Goal: Communication & Community: Answer question/provide support

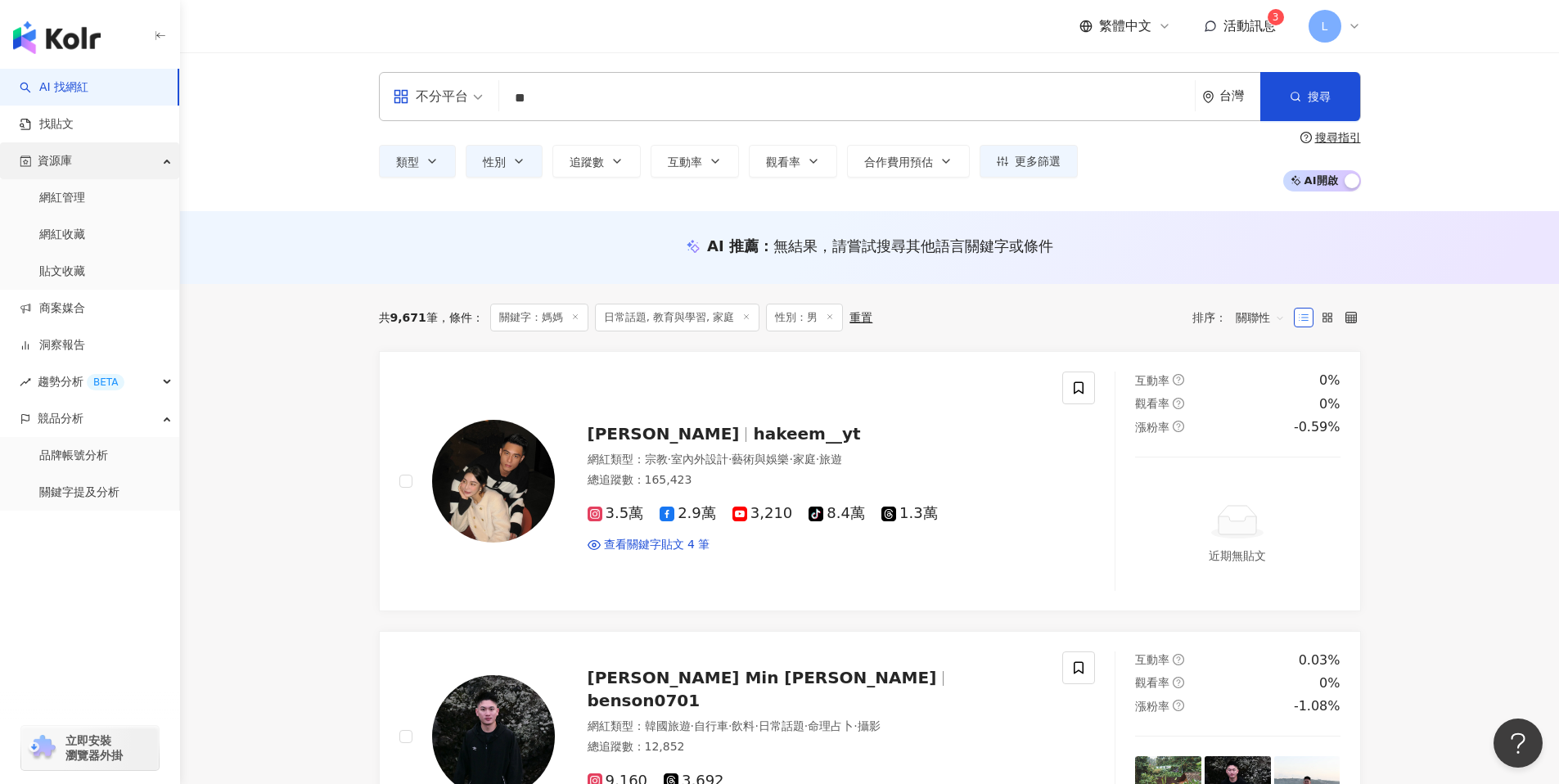
click at [134, 160] on div "資源庫" at bounding box center [90, 161] width 179 height 37
click at [85, 201] on link "商案媒合" at bounding box center [52, 198] width 66 height 17
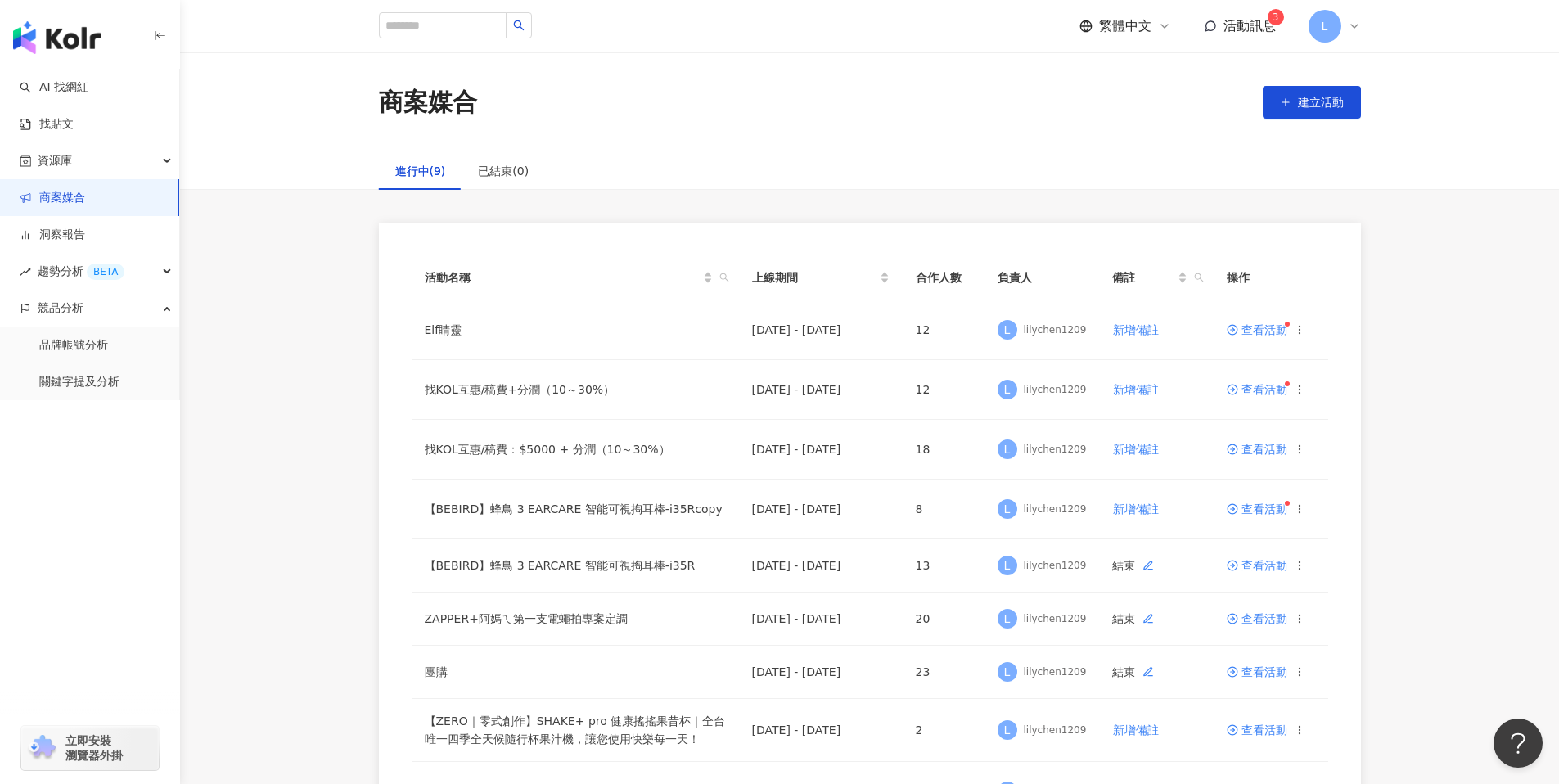
click at [1251, 26] on span "活動訊息" at bounding box center [1249, 26] width 52 height 16
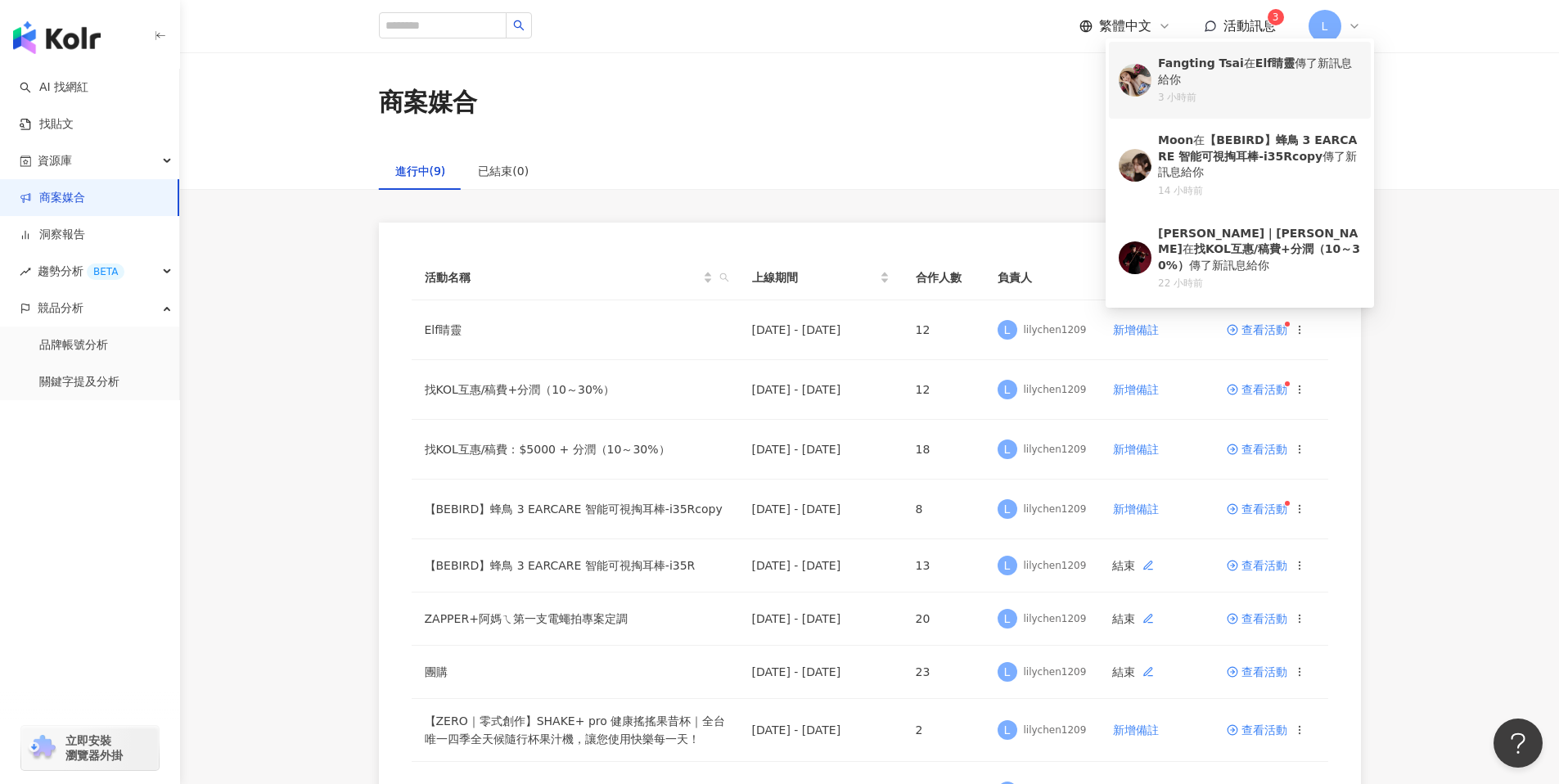
click at [1250, 87] on div "Fangting [PERSON_NAME] 在 Elf睛靈 傳了新訊息給你" at bounding box center [1259, 71] width 203 height 32
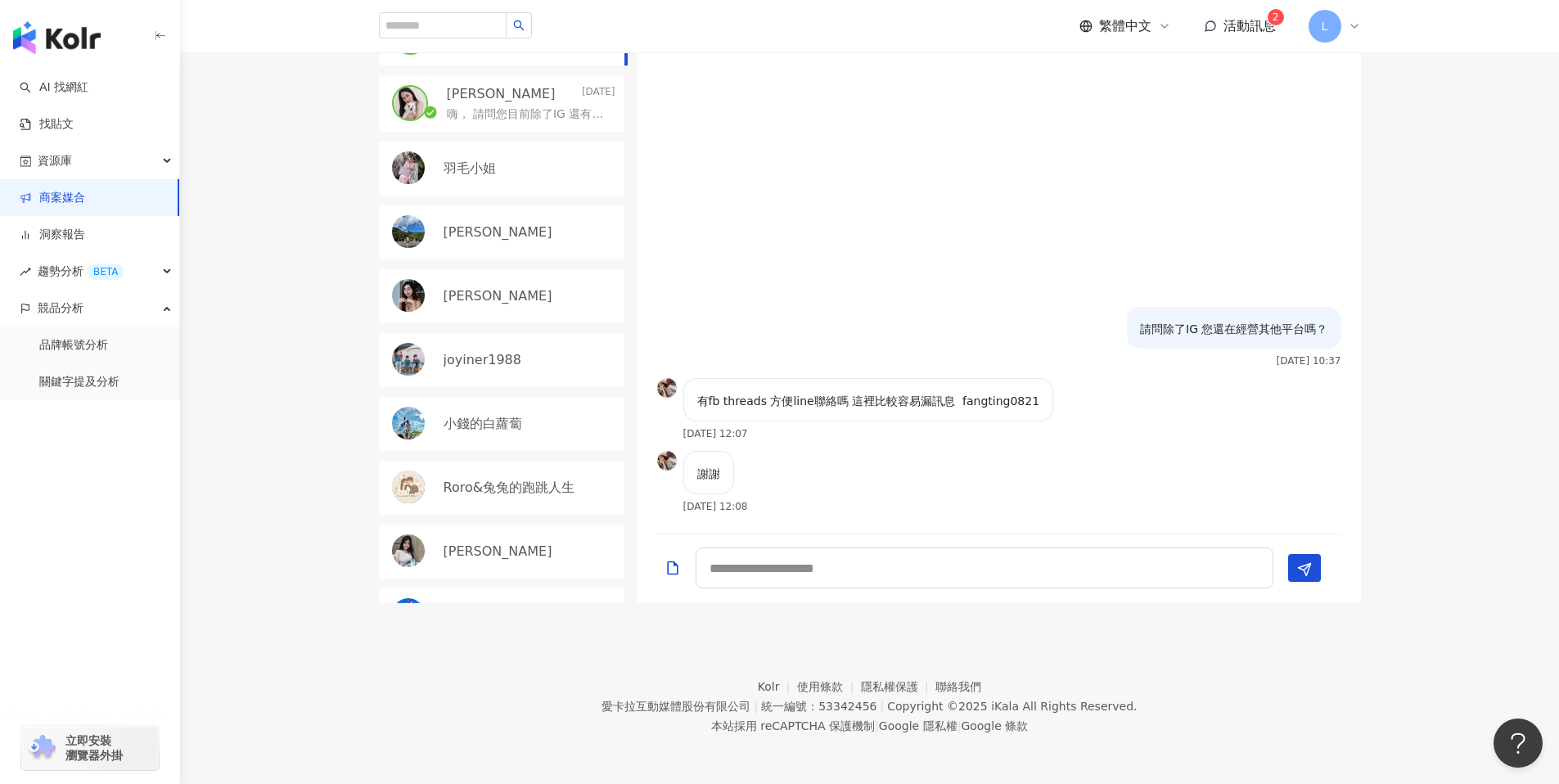
scroll to position [685, 0]
click at [869, 563] on textarea at bounding box center [984, 567] width 577 height 41
type textarea "**"
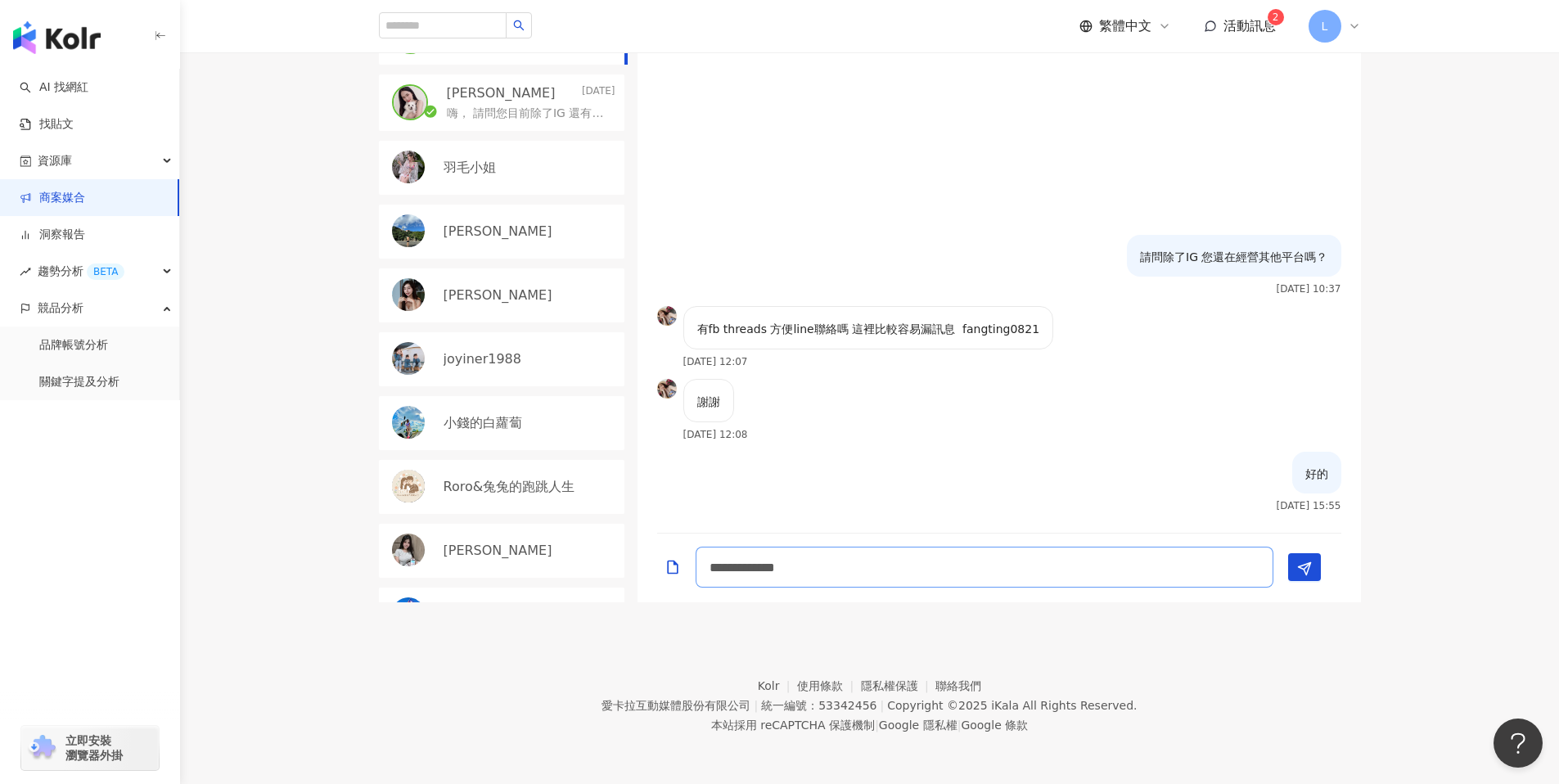
type textarea "******"
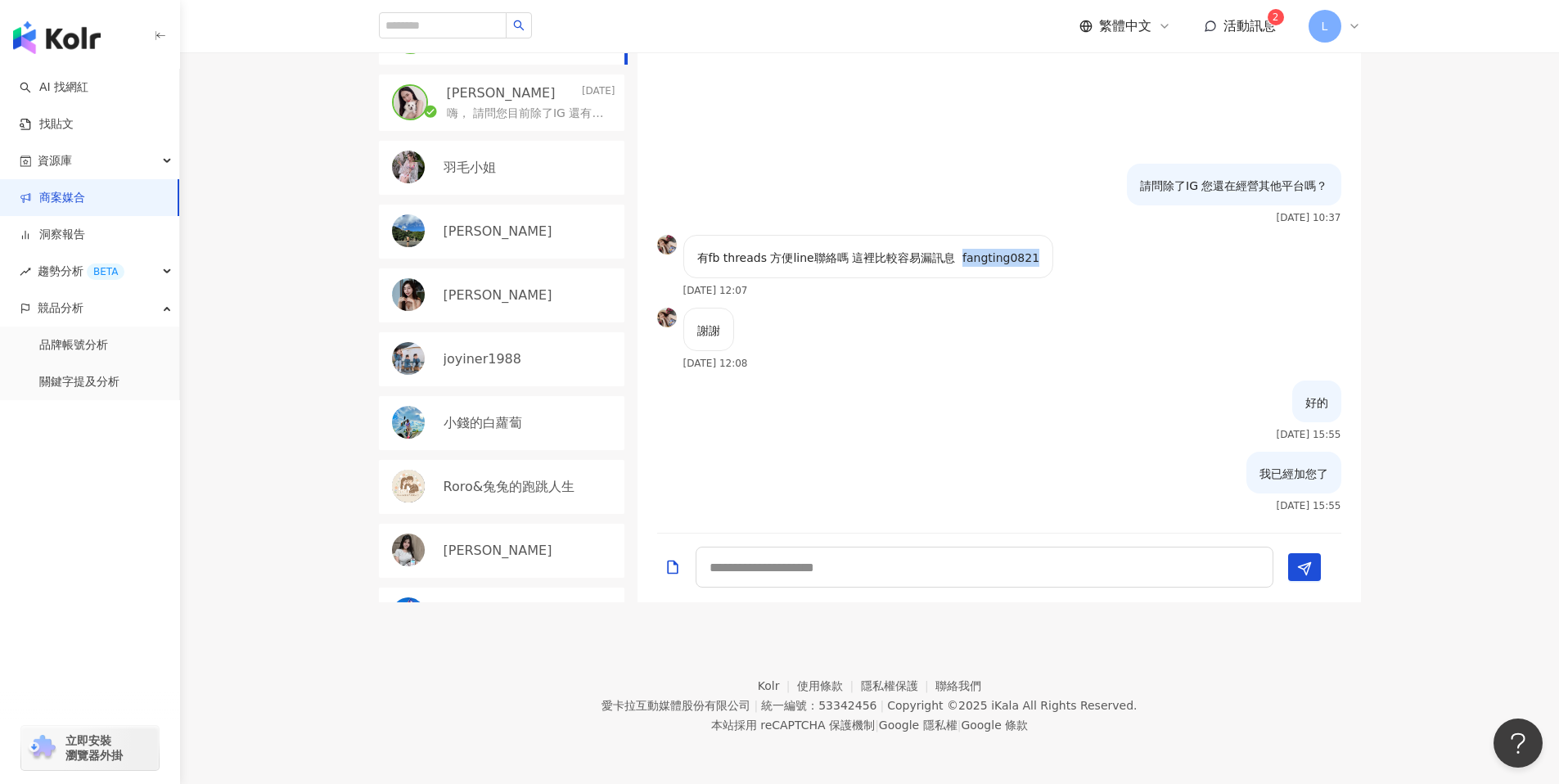
drag, startPoint x: 955, startPoint y: 258, endPoint x: 1081, endPoint y: 264, distance: 126.1
click at [1083, 264] on div "有fb threads 方便line聯絡嗎 這裡比較容易漏訊息 fangting0821 [DATE] 12:07" at bounding box center [999, 271] width 723 height 73
copy p "fangting0821"
click at [935, 377] on div "謝謝 [DATE] 12:08" at bounding box center [999, 344] width 723 height 73
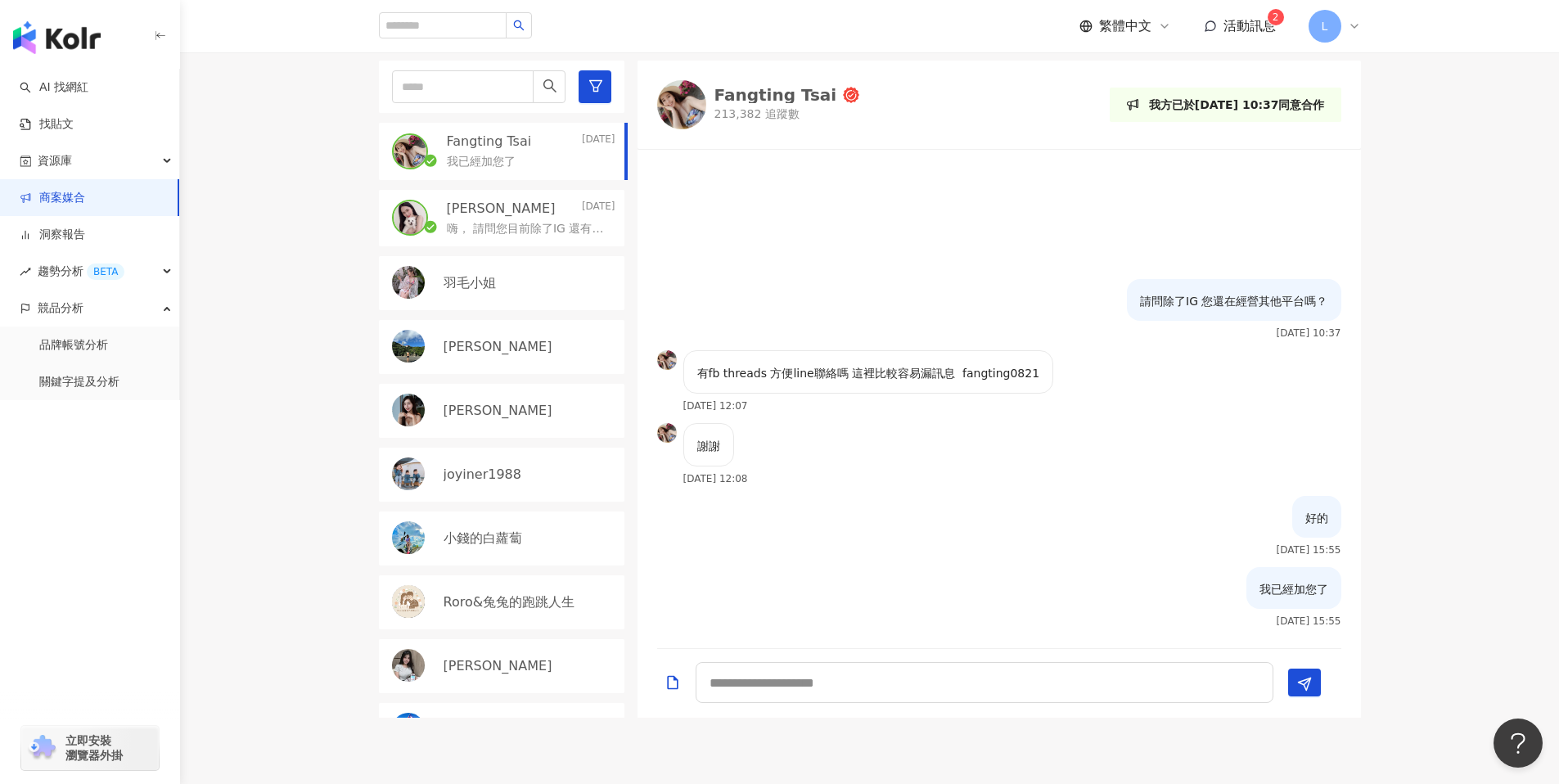
scroll to position [575, 0]
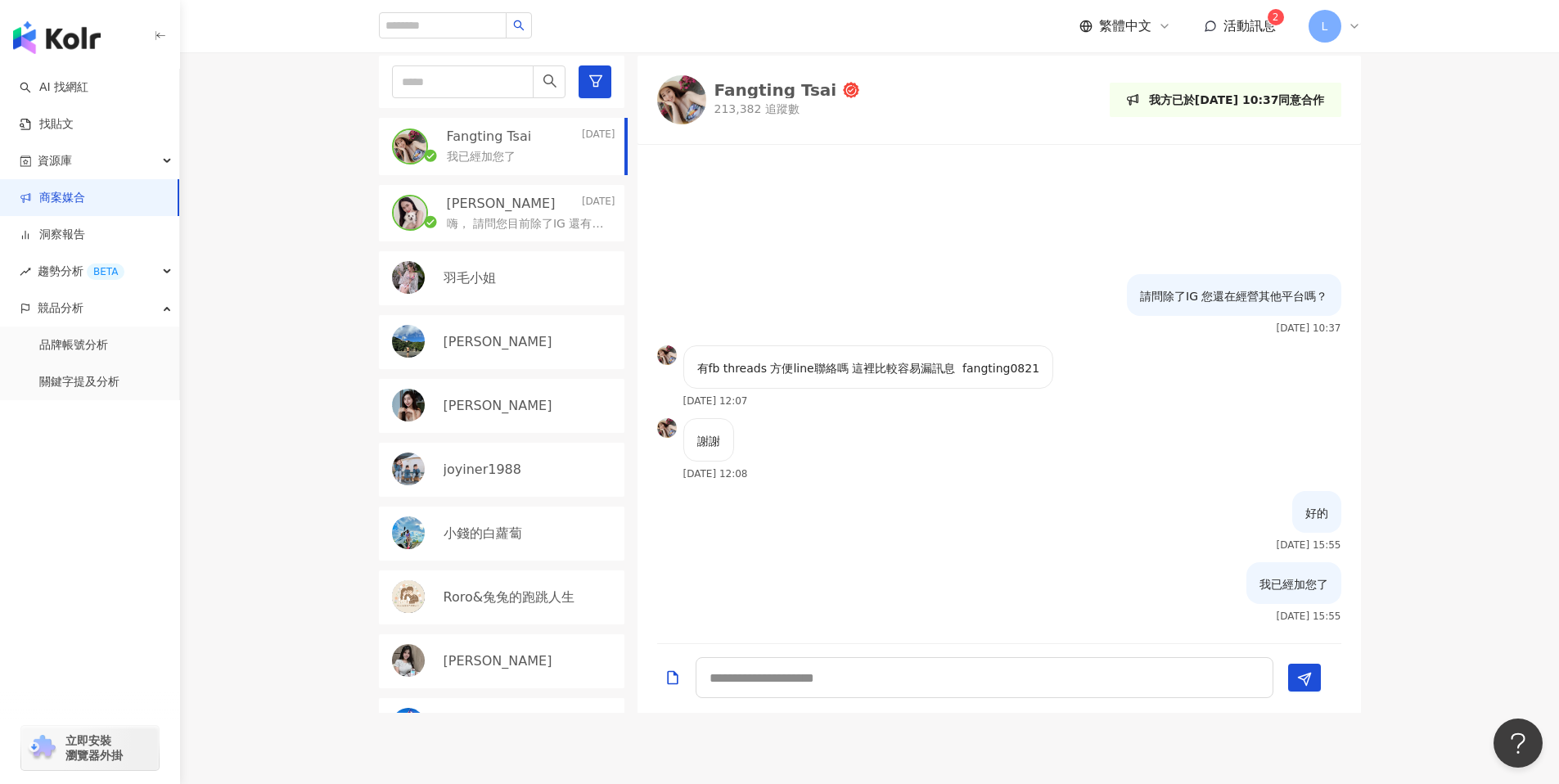
click at [993, 539] on div "好的 [DATE] 15:55" at bounding box center [999, 527] width 723 height 71
click at [1488, 294] on div "目前狀態 : 10 人確認中、2 人執行中、0 人已結束、0 人無意願/取消合作 Fangting Tsai [DATE] 我已經加您了 [PERSON_NA…" at bounding box center [870, 366] width 1379 height 694
click at [1450, 436] on div "目前狀態 : 10 人確認中、2 人執行中、0 人已結束、0 人無意願/取消合作 Fangting Tsai [DATE] 我已經加您了 [PERSON_NA…" at bounding box center [870, 368] width 1379 height 694
click at [1440, 295] on div "目前狀態 : 10 人確認中、2 人執行中、0 人已結束、0 人無意願/取消合作 Fangting Tsai [DATE] 我已經加您了 [PERSON_NA…" at bounding box center [870, 368] width 1379 height 694
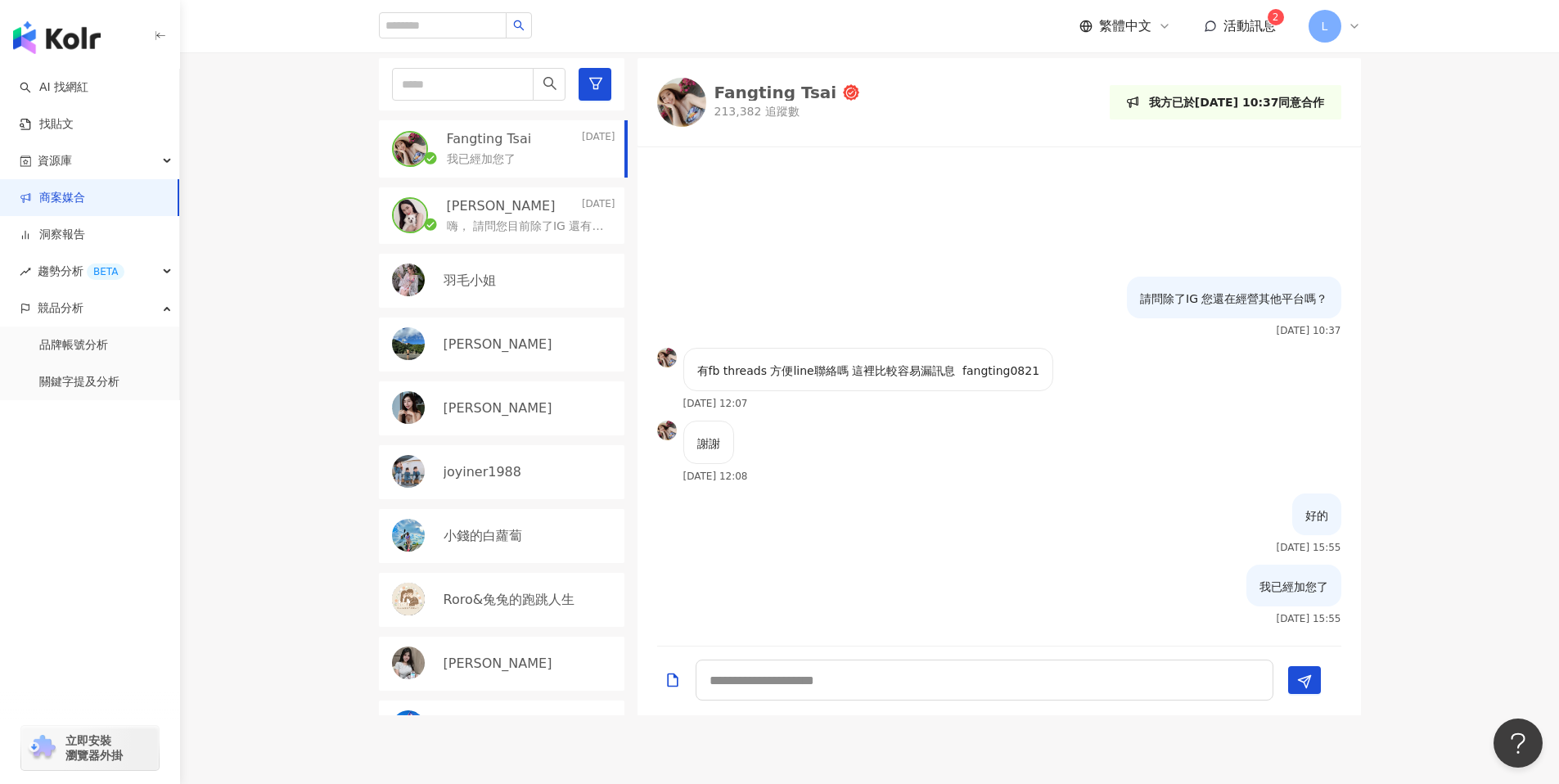
click at [1426, 319] on div "目前狀態 : 10 人確認中、2 人執行中、0 人已結束、0 人無意願/取消合作 Fangting Tsai [DATE] 我已經加您了 [PERSON_NA…" at bounding box center [870, 368] width 1379 height 694
click at [1446, 519] on div "目前狀態 : 10 人確認中、2 人執行中、0 人已結束、0 人無意願/取消合作 Fangting Tsai [DATE] 我已經加您了 [PERSON_NA…" at bounding box center [870, 368] width 1379 height 694
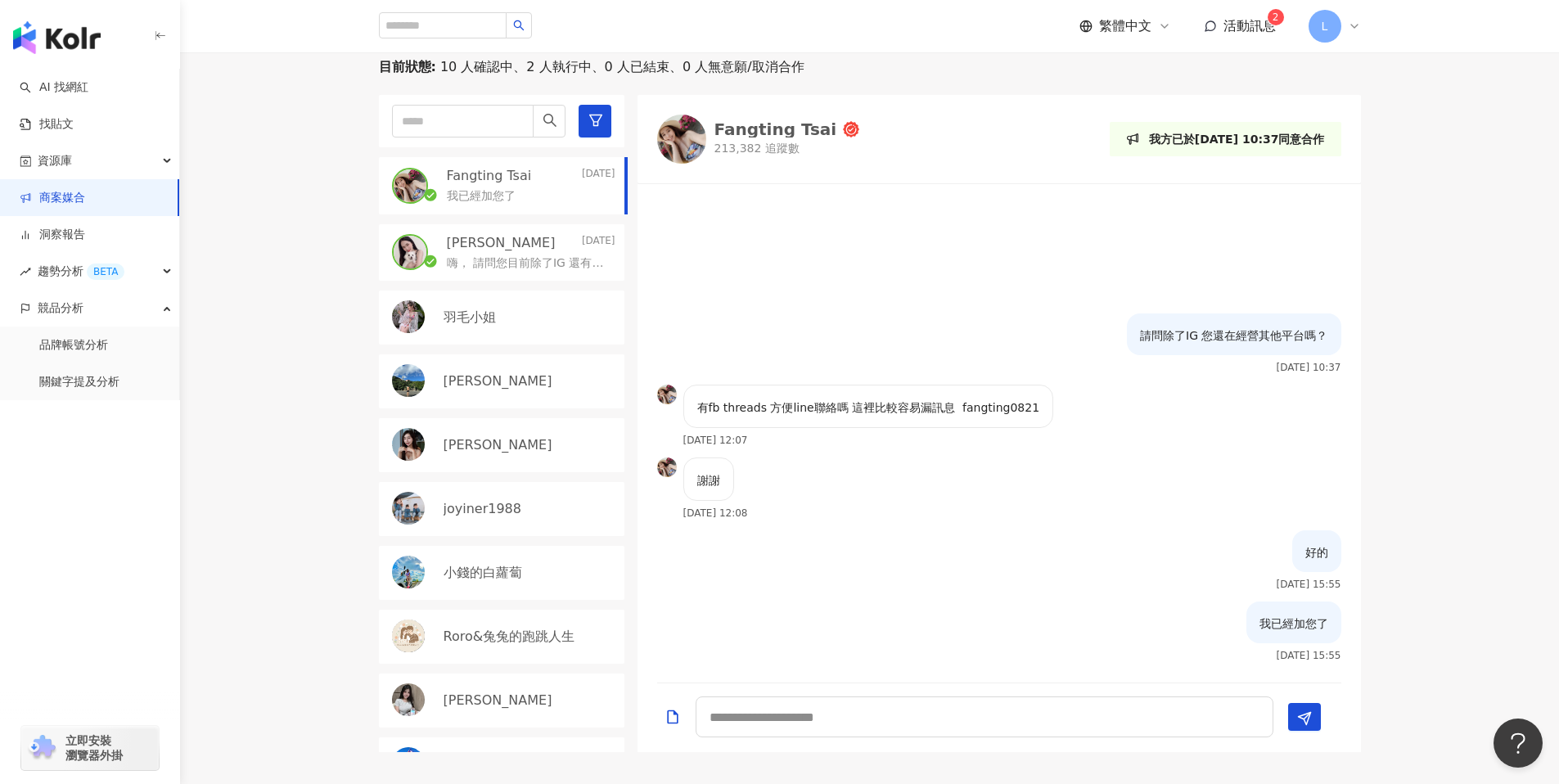
scroll to position [535, 0]
click at [1435, 450] on div "目前狀態 : 10 人確認中、2 人執行中、0 人已結束、0 人無意願/取消合作 Fangting Tsai [DATE] 我已經加您了 [PERSON_NA…" at bounding box center [870, 406] width 1379 height 694
click at [189, 183] on div "目前狀態 : 10 人確認中、2 人執行中、0 人已結束、0 人無意願/取消合作 Fangting Tsai [DATE] 我已經加您了 [PERSON_NA…" at bounding box center [870, 406] width 1379 height 694
click at [271, 368] on div "目前狀態 : 10 人確認中、2 人執行中、0 人已結束、0 人無意願/取消合作 Fangting Tsai [DATE] 我已經加您了 [PERSON_NA…" at bounding box center [870, 406] width 1379 height 694
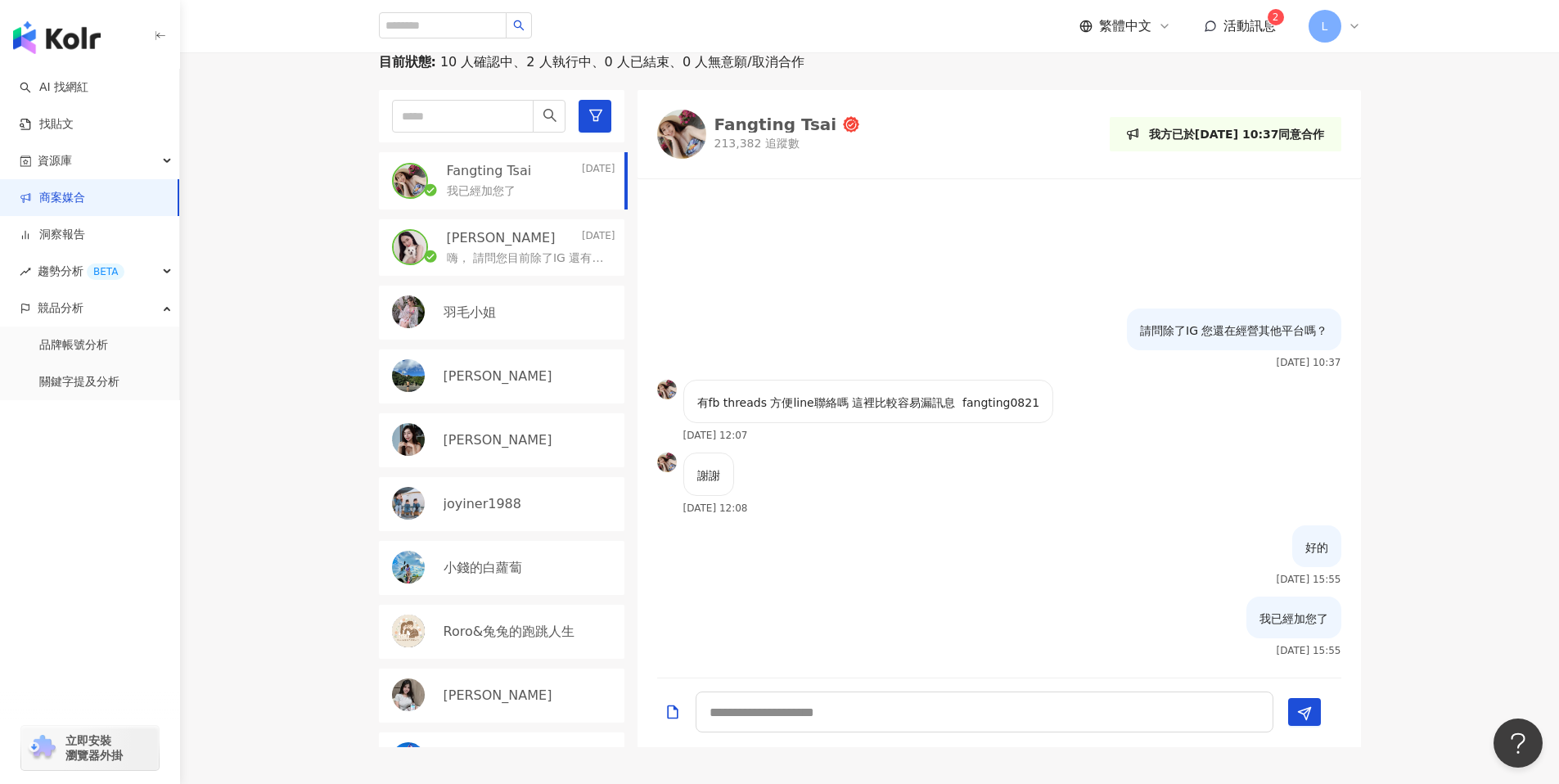
scroll to position [543, 0]
click at [1497, 347] on div "目前狀態 : 10 人確認中、2 人執行中、0 人已結束、0 人無意願/取消合作 Fangting Tsai [DATE] 我已經加您了 [PERSON_NA…" at bounding box center [870, 398] width 1379 height 694
click at [1459, 333] on div "目前狀態 : 10 人確認中、2 人執行中、0 人已結束、0 人無意願/取消合作 Fangting Tsai [DATE] 我已經加您了 [PERSON_NA…" at bounding box center [870, 402] width 1379 height 694
click at [1455, 415] on div "目前狀態 : 10 人確認中、2 人執行中、0 人已結束、0 人無意願/取消合作 Fangting Tsai [DATE] 我已經加您了 [PERSON_NA…" at bounding box center [870, 402] width 1379 height 694
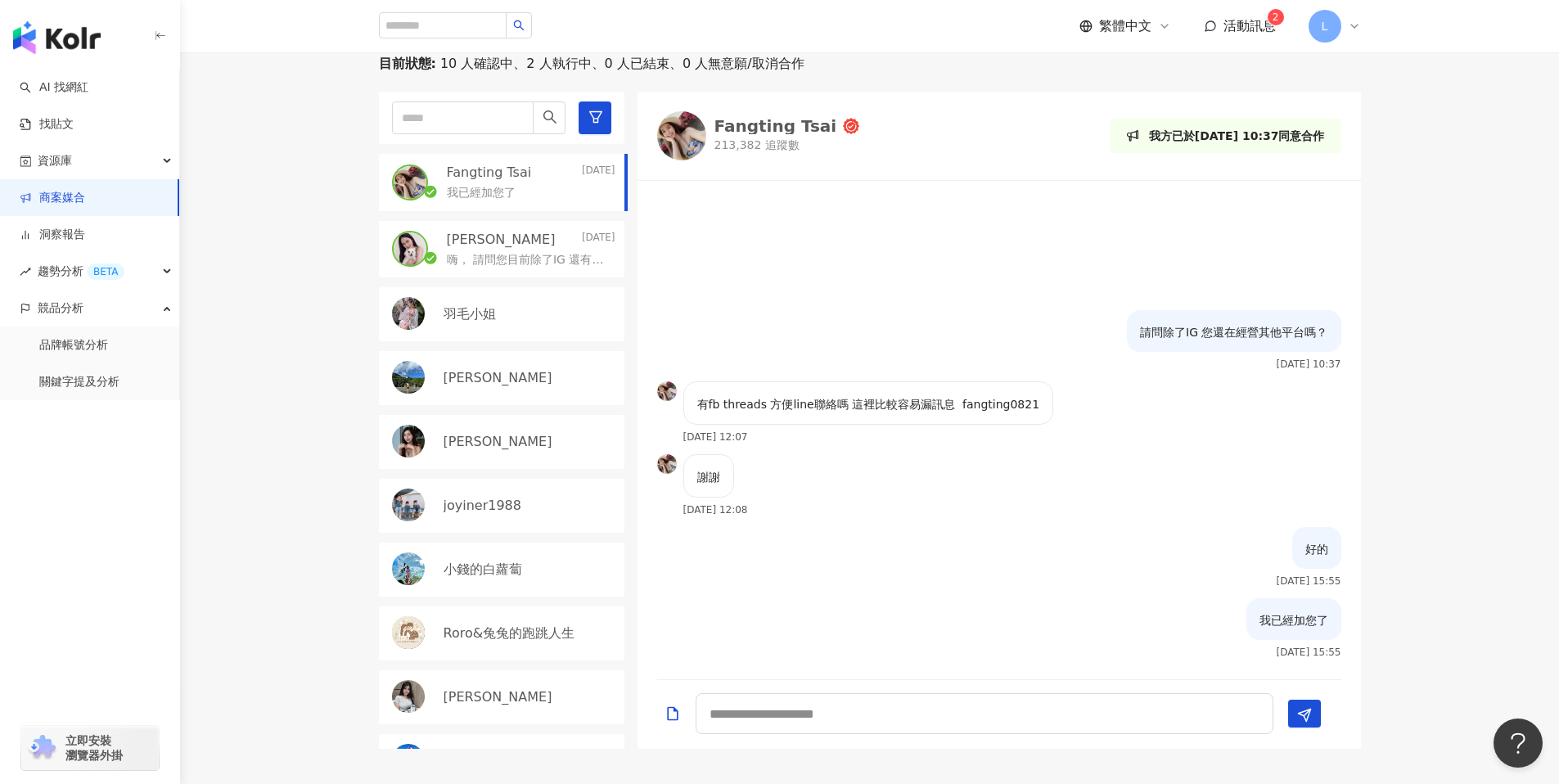
click at [1455, 415] on div "目前狀態 : 10 人確認中、2 人執行中、0 人已結束、0 人無意願/取消合作 Fangting Tsai [DATE] 我已經加您了 [PERSON_NA…" at bounding box center [870, 402] width 1379 height 694
click at [494, 270] on div "[PERSON_NAME] [DATE] 嗨， 請問您目前除了IG 還有在經營其他平台嗎？" at bounding box center [502, 249] width 246 height 57
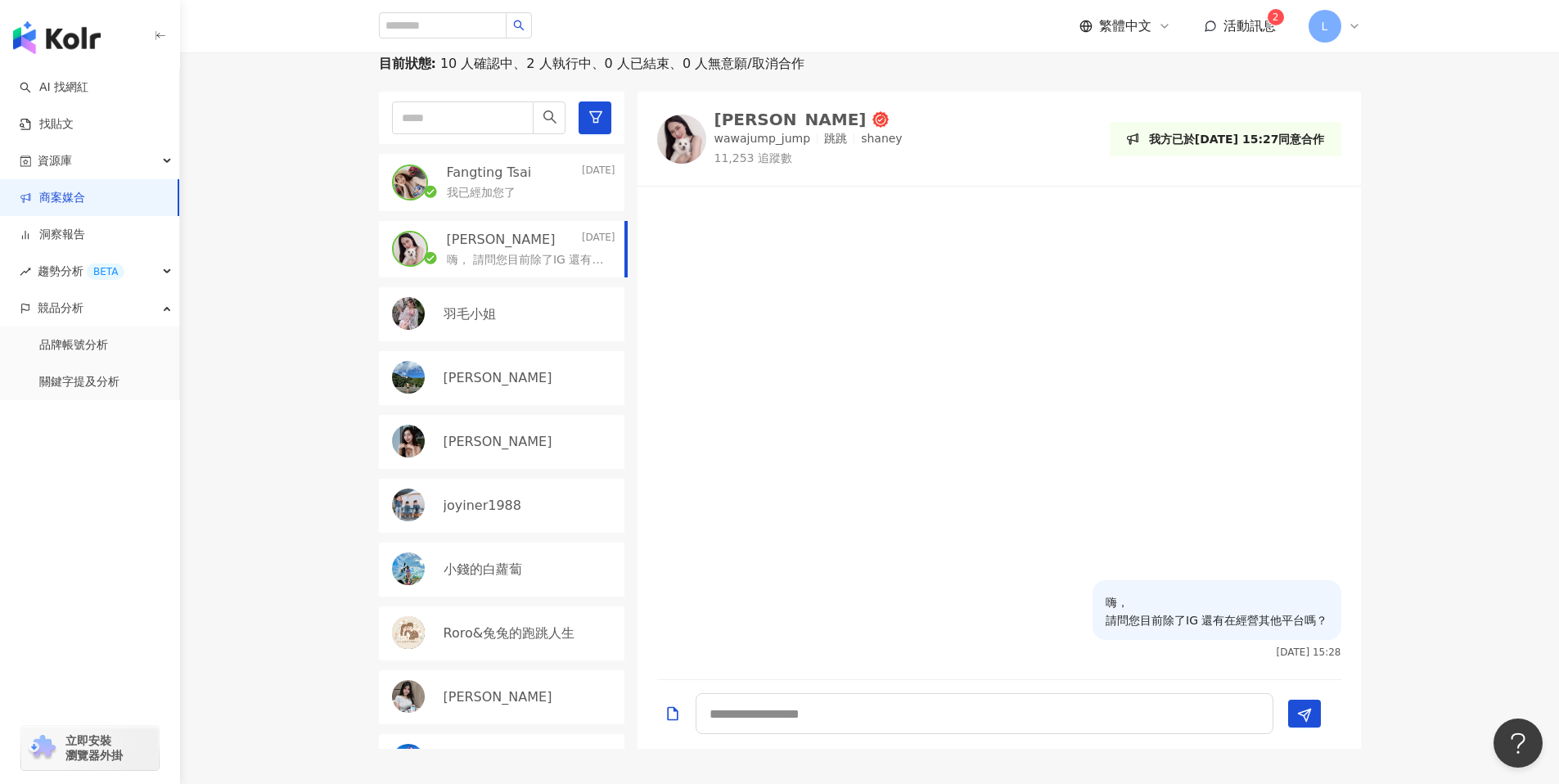
click at [507, 189] on p "我已經加您了" at bounding box center [480, 193] width 69 height 17
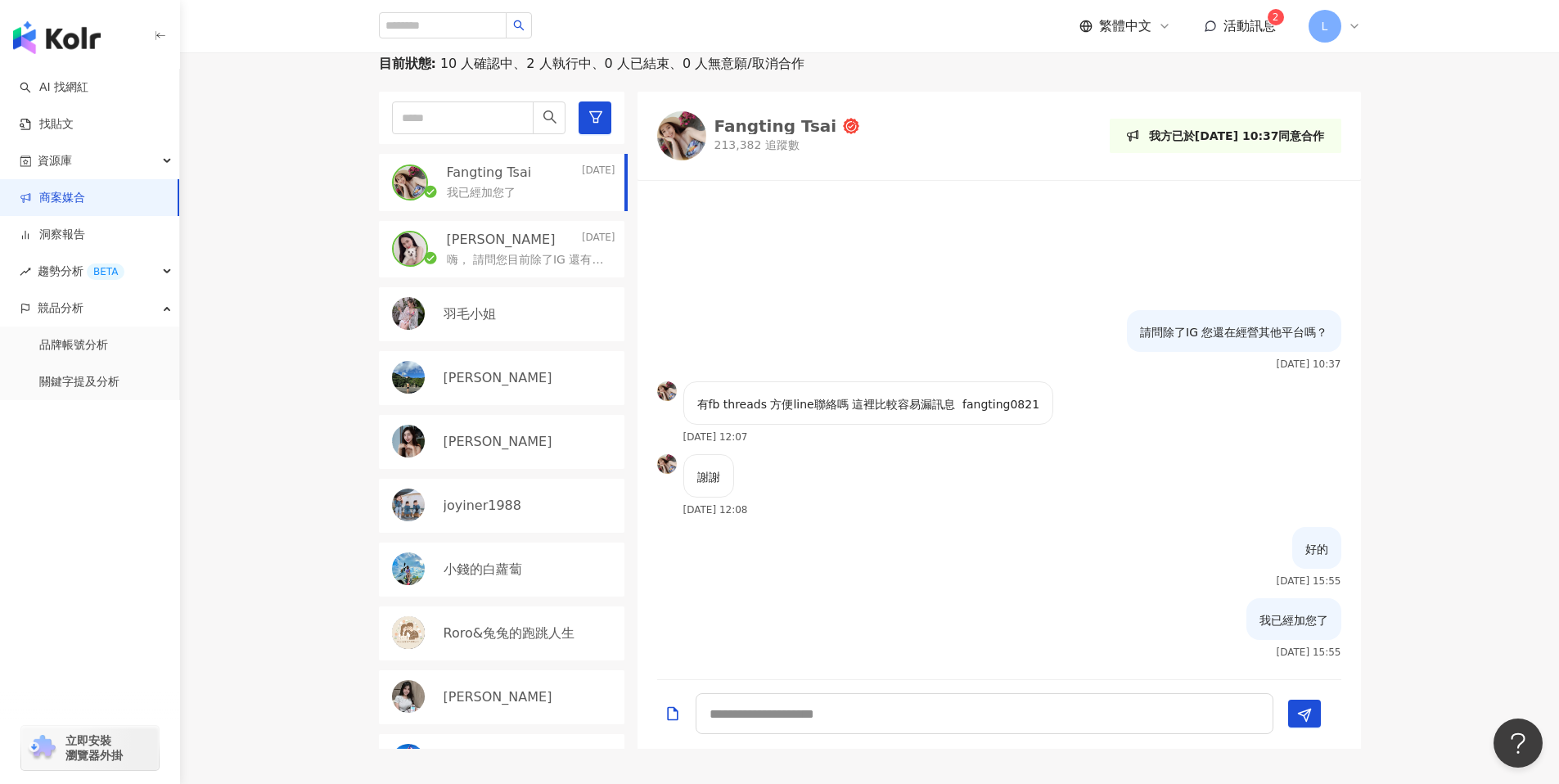
click at [1493, 427] on div "目前狀態 : 10 人確認中、2 人執行中、0 人已結束、0 人無意願/取消合作 Fangting Tsai [DATE] 我已經加您了 [PERSON_NA…" at bounding box center [870, 402] width 1379 height 694
click at [1540, 520] on div "目前狀態 : 10 人確認中、2 人執行中、0 人已結束、0 人無意願/取消合作 Fangting Tsai [DATE] 我已經加您了 [PERSON_NA…" at bounding box center [870, 402] width 1379 height 694
